Goal: Information Seeking & Learning: Learn about a topic

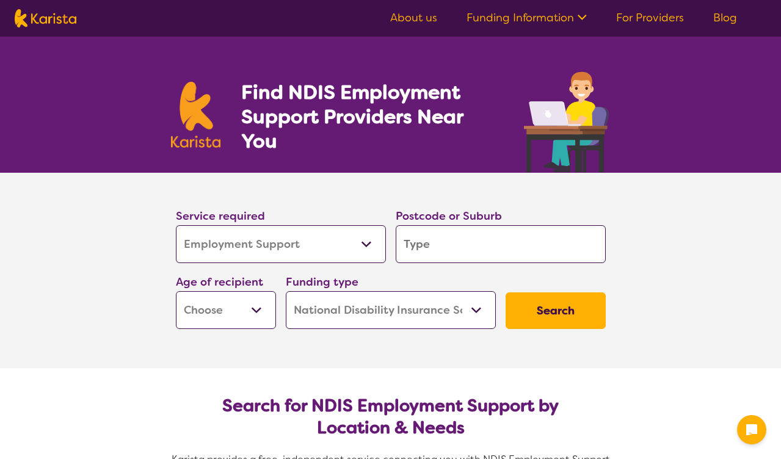
select select "Employment Support"
select select "NDIS"
select select "Employment Support"
select select "NDIS"
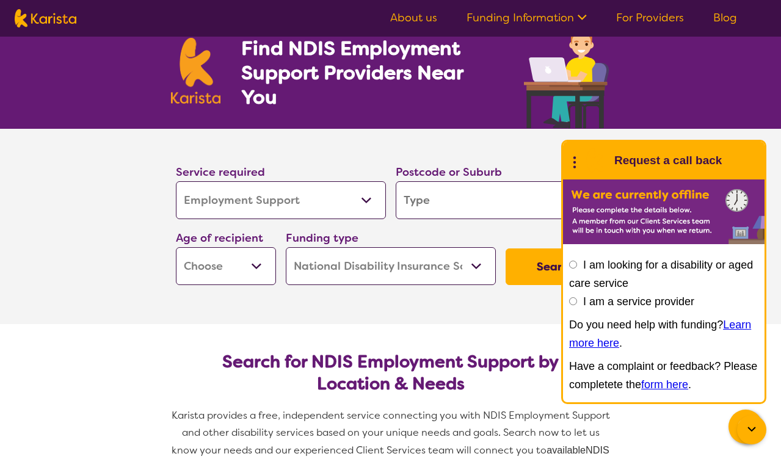
scroll to position [40, 0]
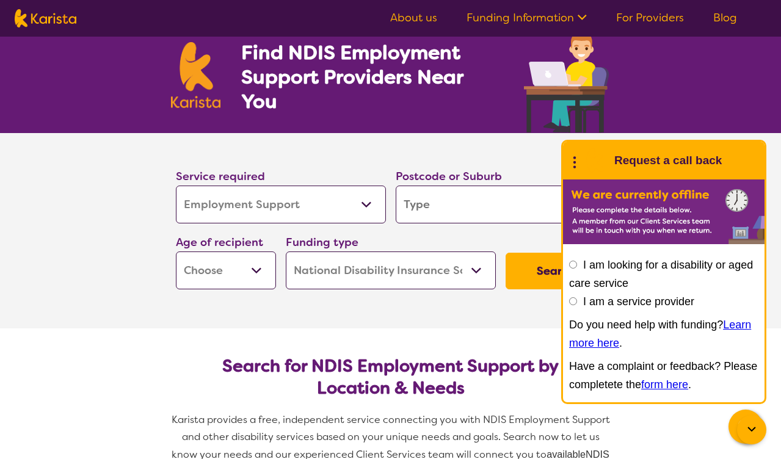
click at [570, 265] on input "I am looking for a disability or aged care service" at bounding box center [573, 265] width 8 height 8
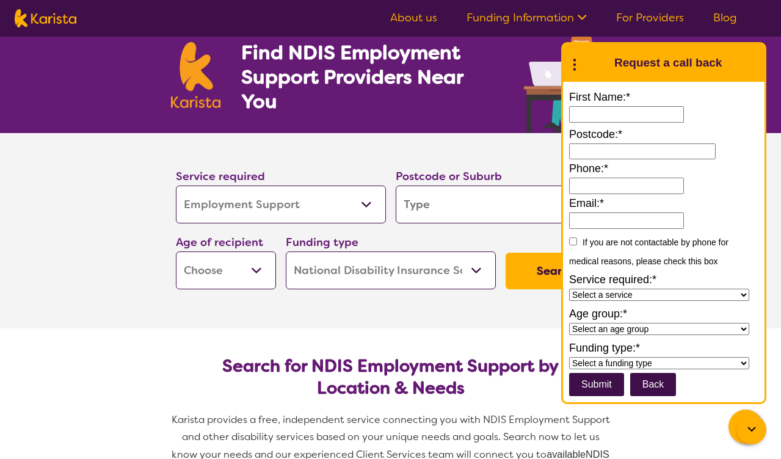
click at [748, 433] on icon at bounding box center [751, 429] width 15 height 15
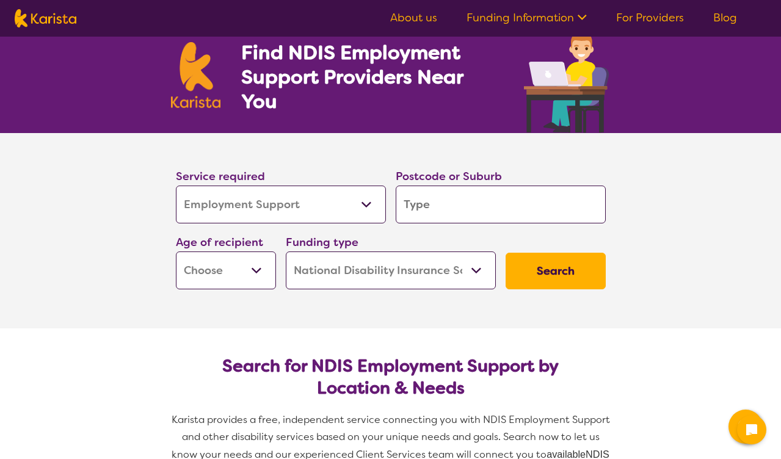
click at [447, 215] on input "search" at bounding box center [501, 205] width 210 height 38
type input "2"
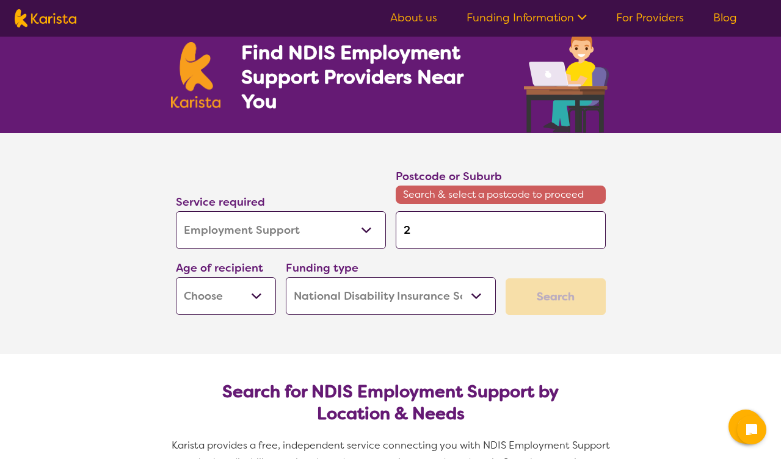
type input "21"
type input "215"
type input "2155"
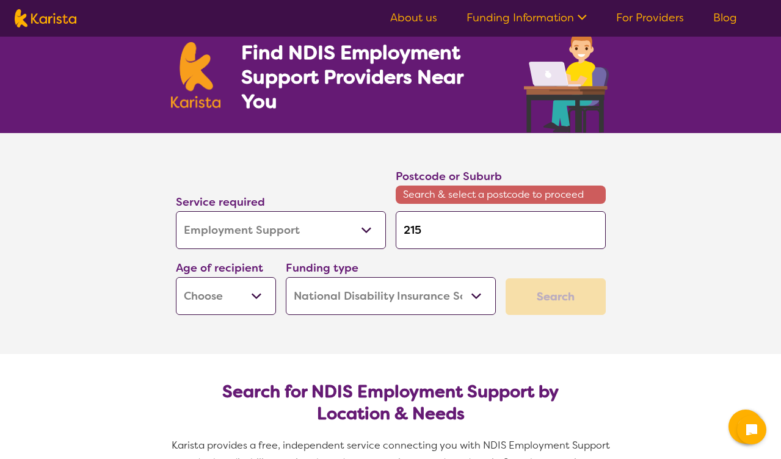
type input "2155"
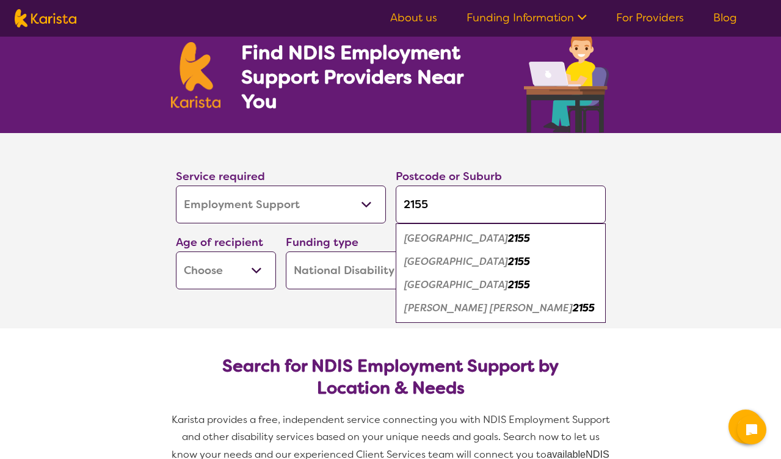
type input "2155"
click at [432, 262] on em "[GEOGRAPHIC_DATA]" at bounding box center [456, 261] width 104 height 13
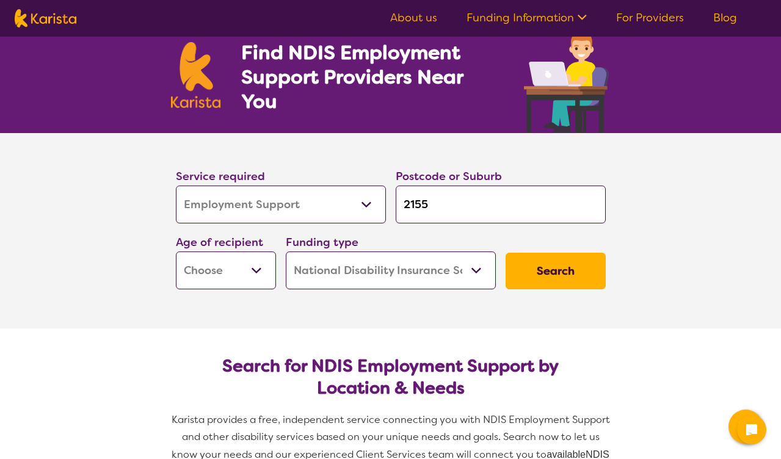
select select "AD"
click at [560, 266] on button "Search" at bounding box center [555, 271] width 100 height 37
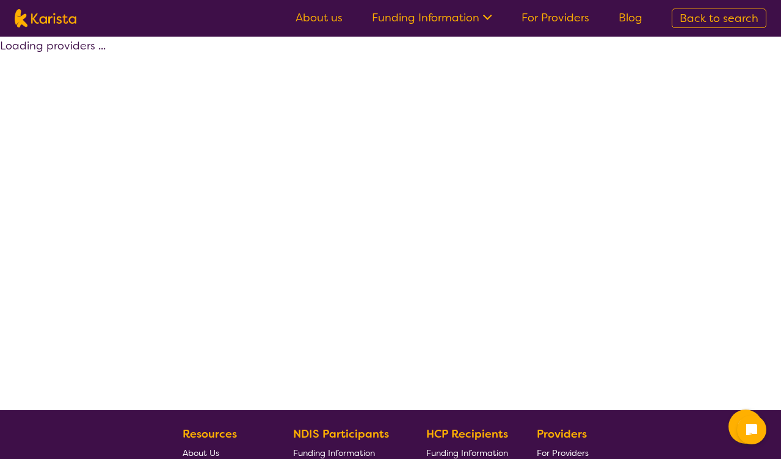
select select "Employment Support"
select select "AD"
select select "NDIS"
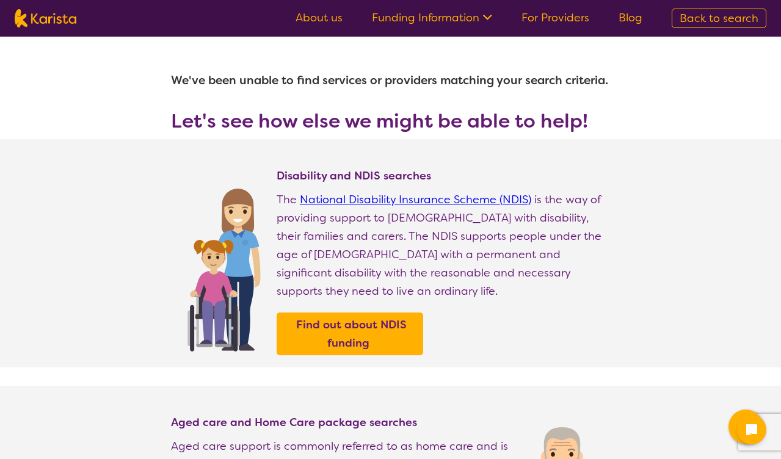
scroll to position [1, 0]
